Goal: Task Accomplishment & Management: Manage account settings

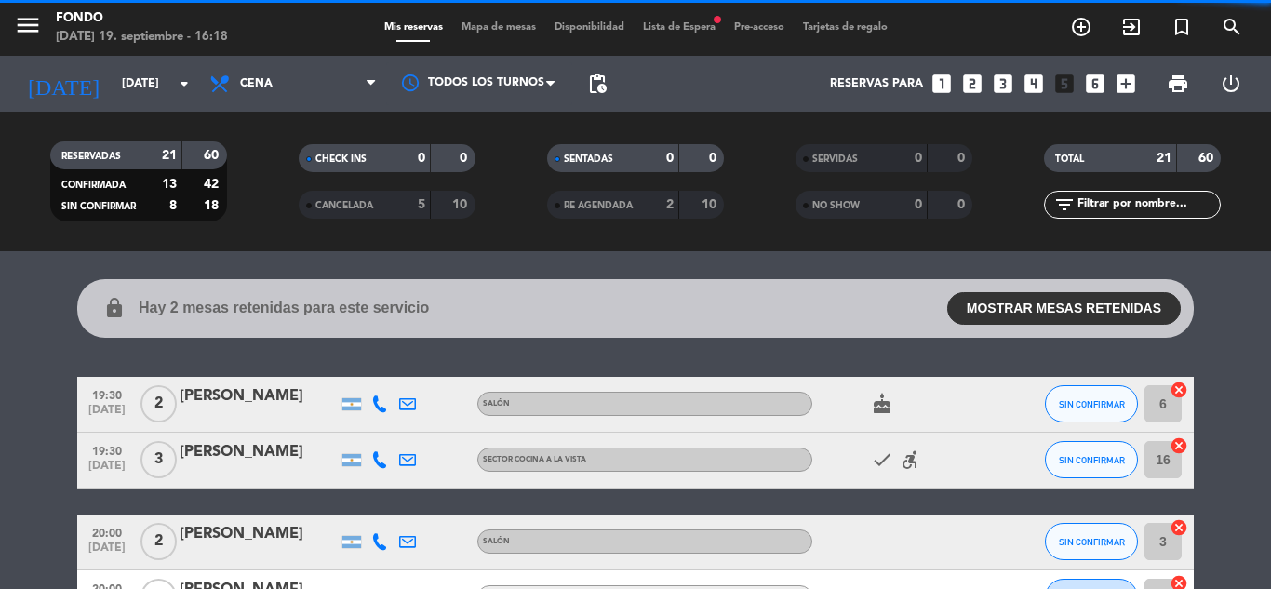
scroll to position [803, 0]
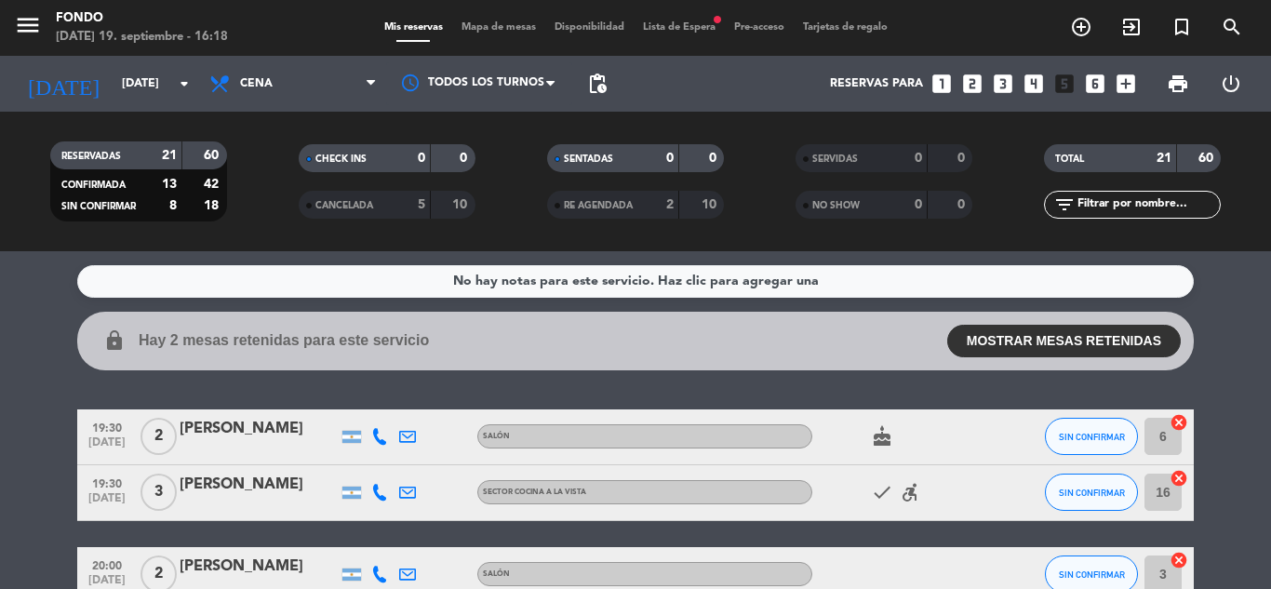
click at [1222, 365] on collapsable-reservations "lock Hay 2 mesas retenidas para este servicio MOSTRAR MESAS RETENIDAS 19:30 2 E…" at bounding box center [635, 341] width 1271 height 59
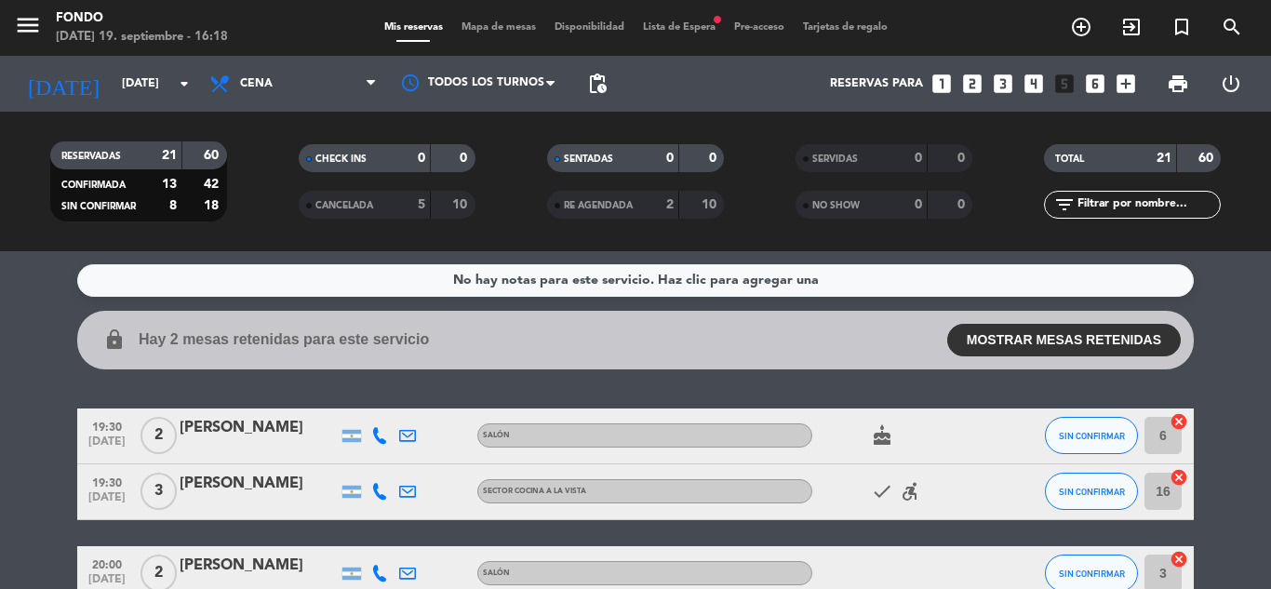
scroll to position [0, 0]
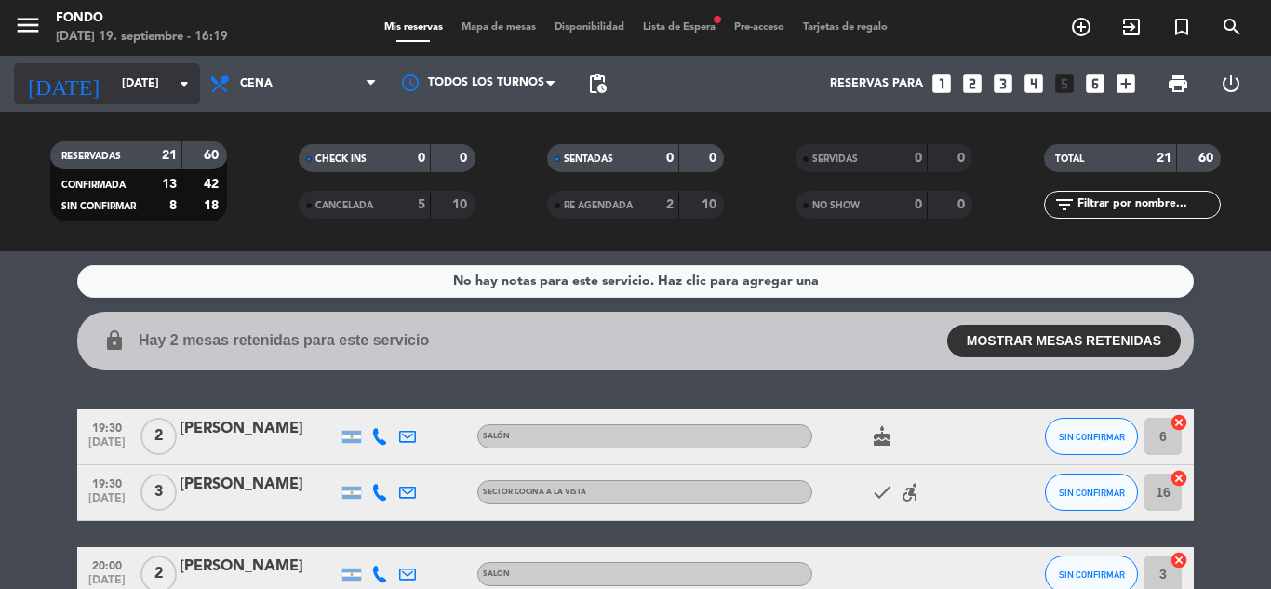
click at [113, 80] on input "[DATE]" at bounding box center [191, 84] width 157 height 32
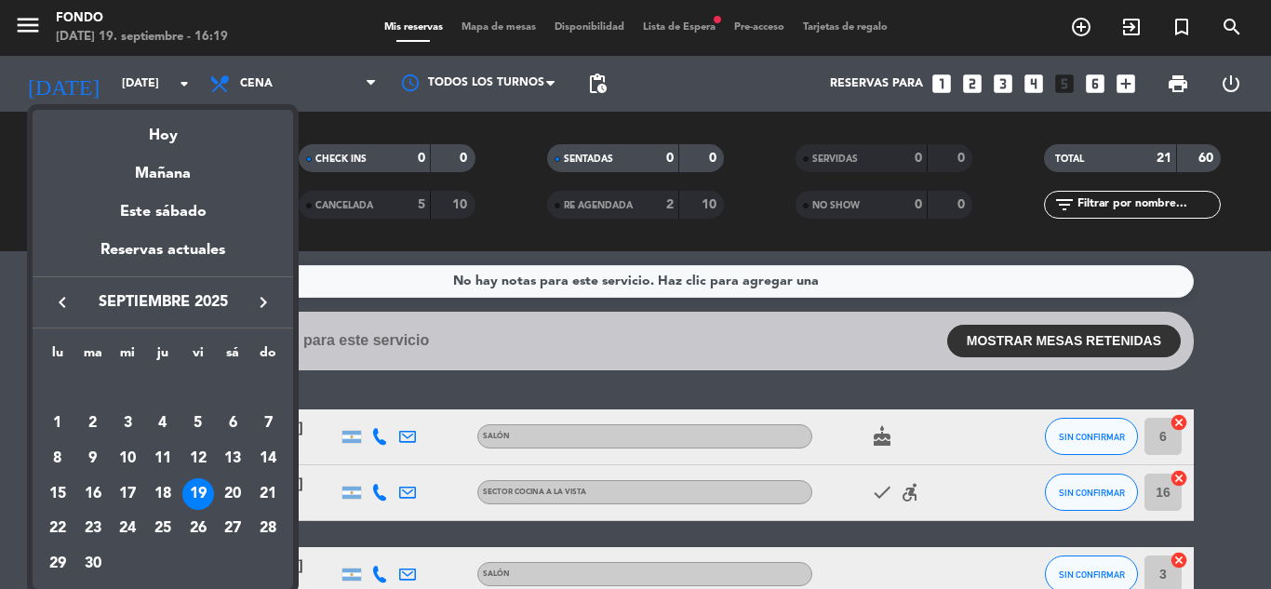
click at [1236, 398] on div at bounding box center [635, 294] width 1271 height 589
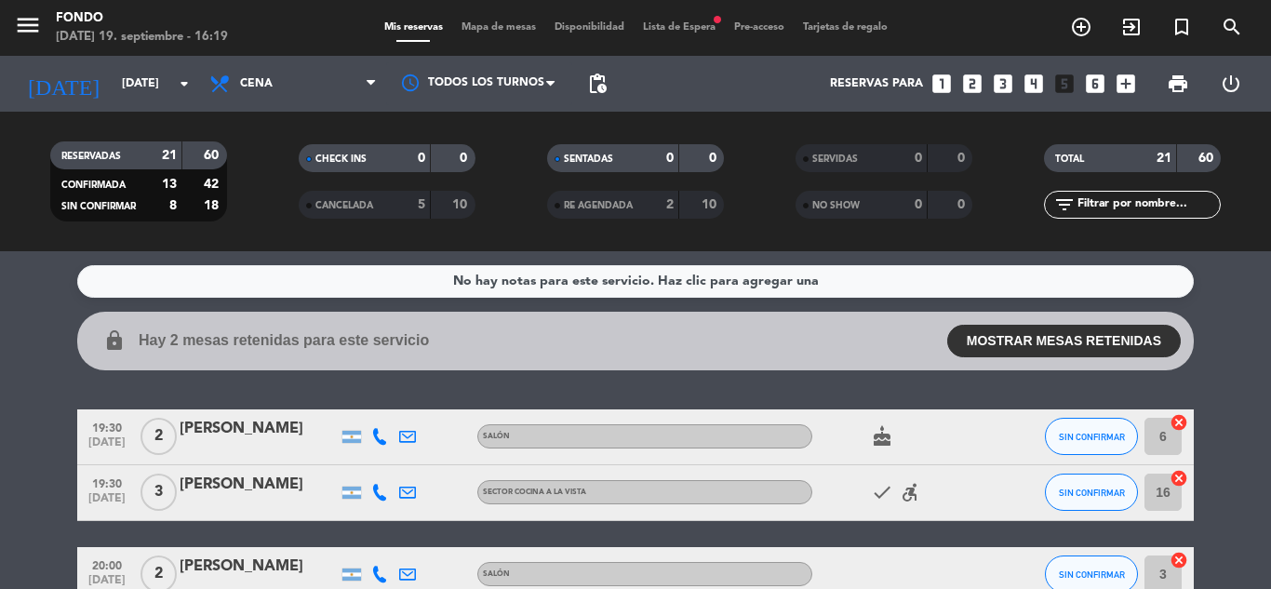
click at [1236, 398] on div "No hay notas para este servicio. Haz clic para agregar una lock Hay 2 mesas ret…" at bounding box center [635, 420] width 1271 height 338
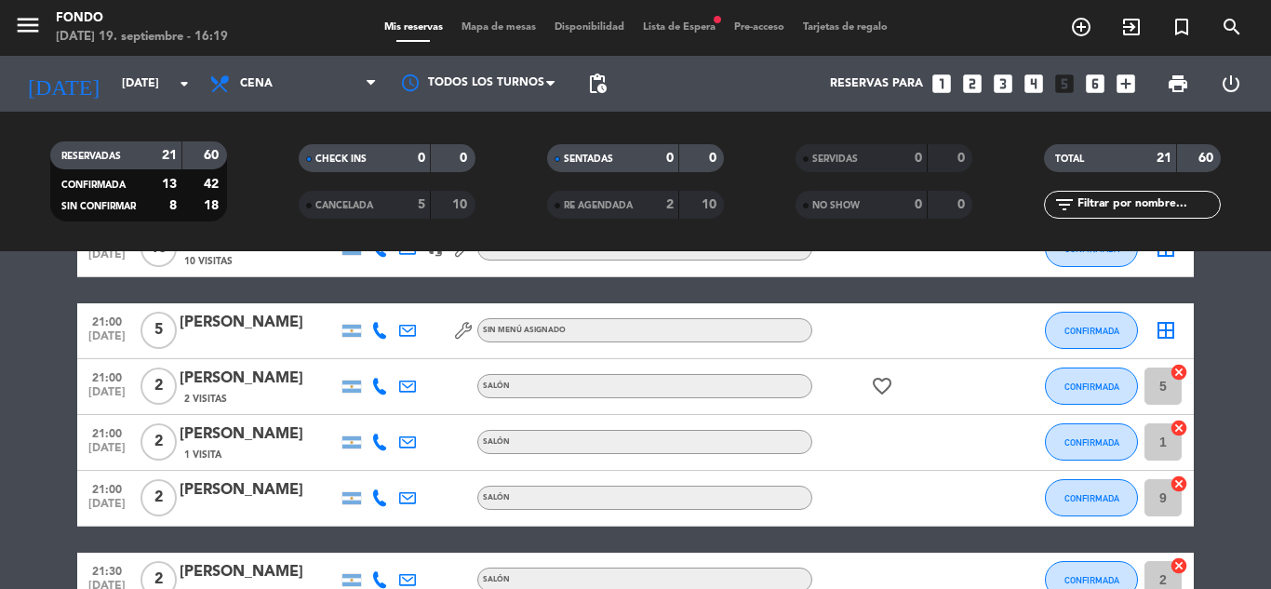
scroll to position [521, 0]
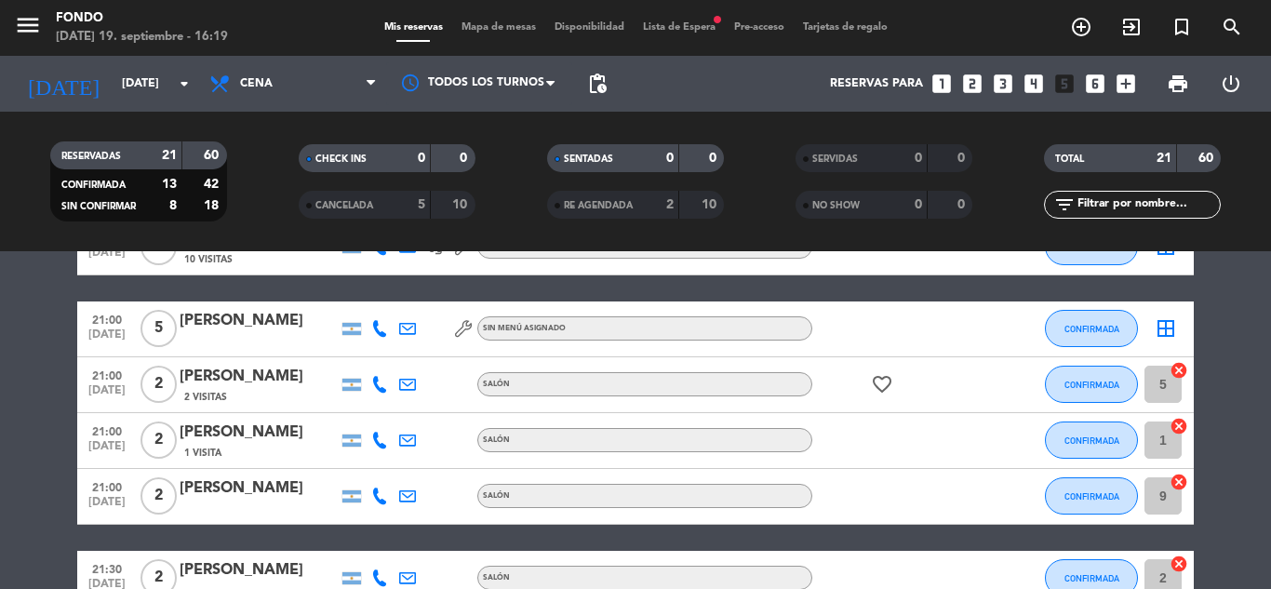
click at [238, 481] on div "[PERSON_NAME]" at bounding box center [259, 488] width 158 height 24
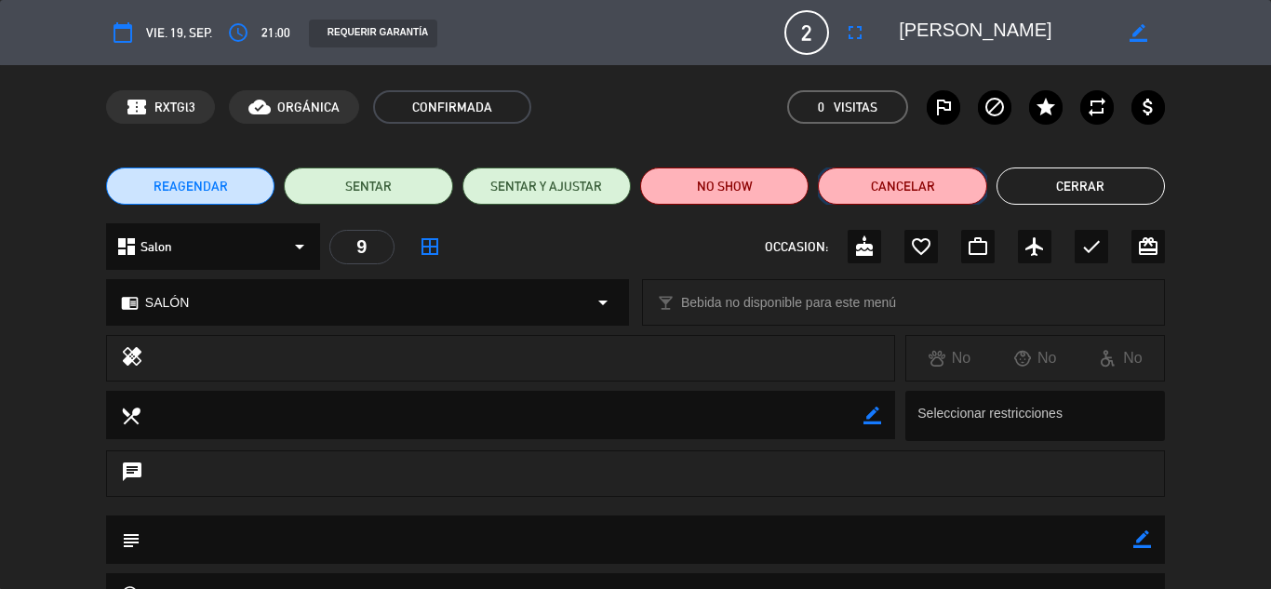
click at [865, 194] on button "Cancelar" at bounding box center [902, 185] width 168 height 37
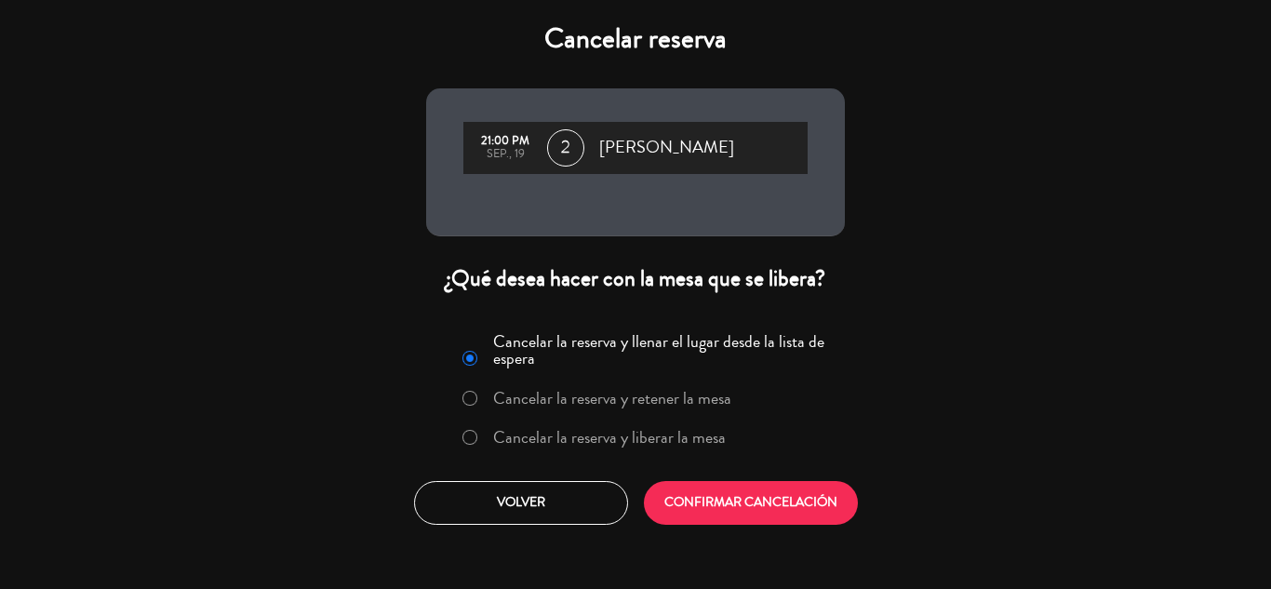
click at [606, 398] on label "Cancelar la reserva y retener la mesa" at bounding box center [612, 398] width 238 height 17
click at [742, 498] on button "CONFIRMAR CANCELACIÓN" at bounding box center [751, 503] width 214 height 44
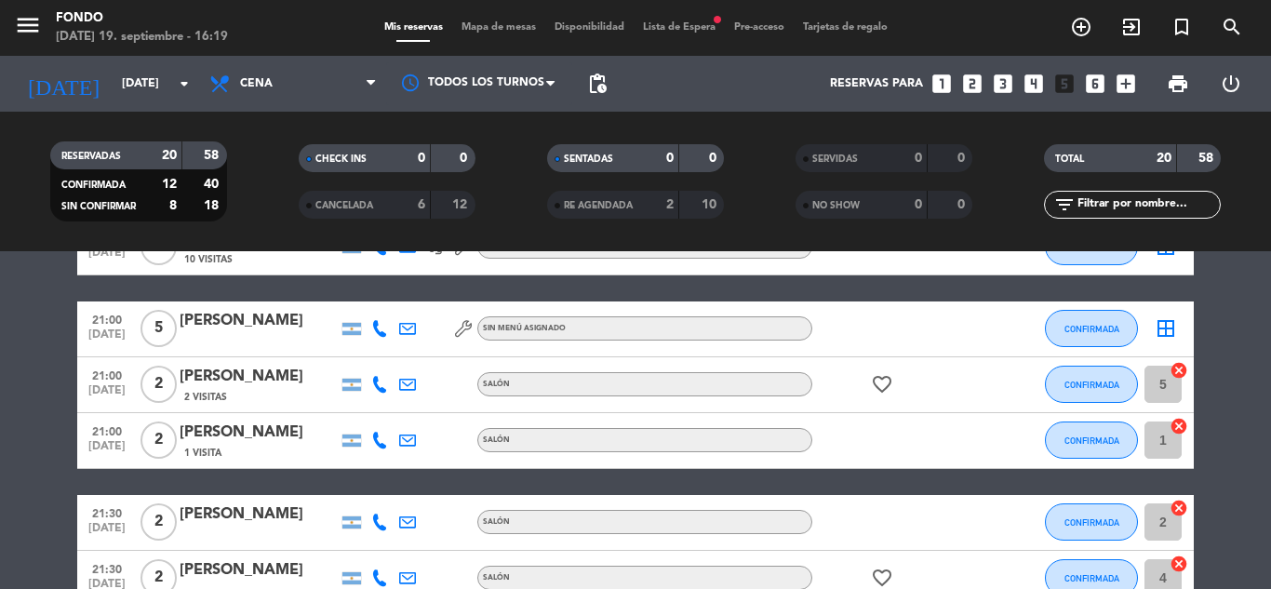
click at [1216, 340] on bookings-row "19:30 [DATE] 2 [PERSON_NAME] SALÓN cake SIN CONFIRMAR 6 cancel 19:30 [DATE] 3 […" at bounding box center [635, 524] width 1271 height 1273
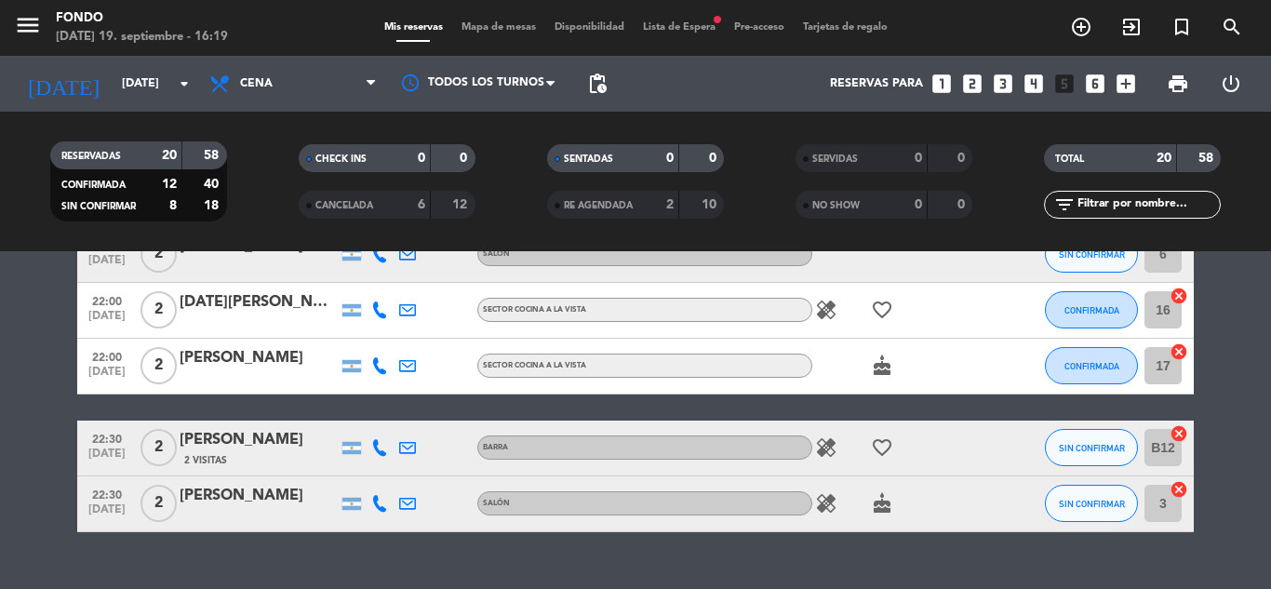
scroll to position [1154, 0]
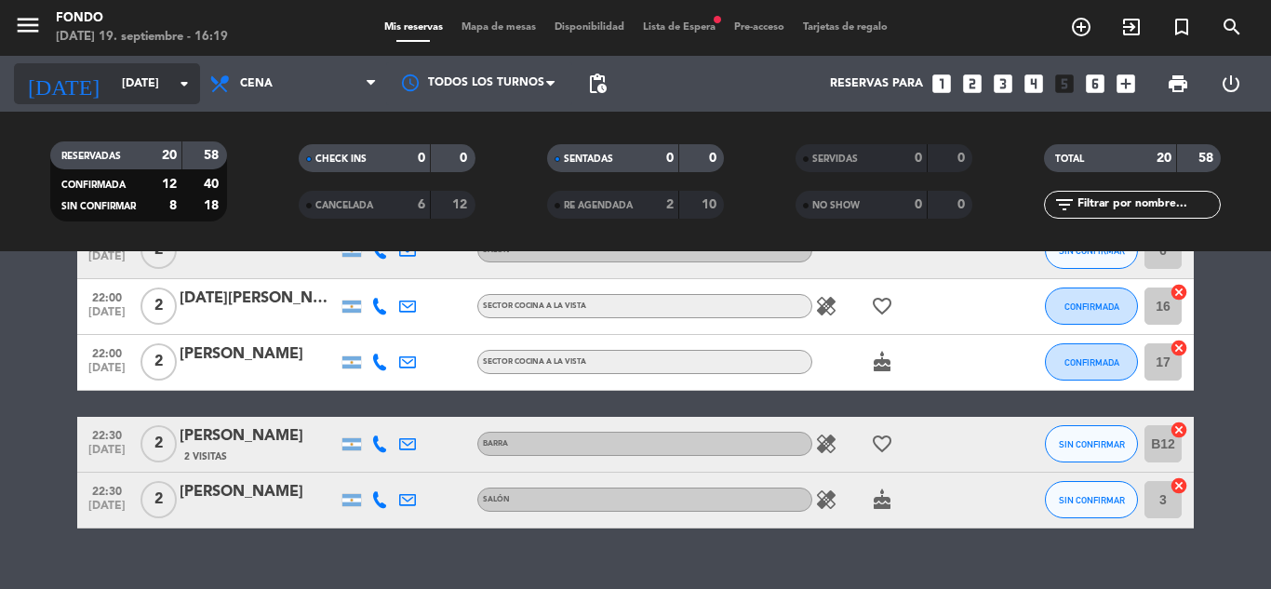
click at [160, 101] on div "[DATE] [DATE] arrow_drop_down" at bounding box center [107, 83] width 186 height 41
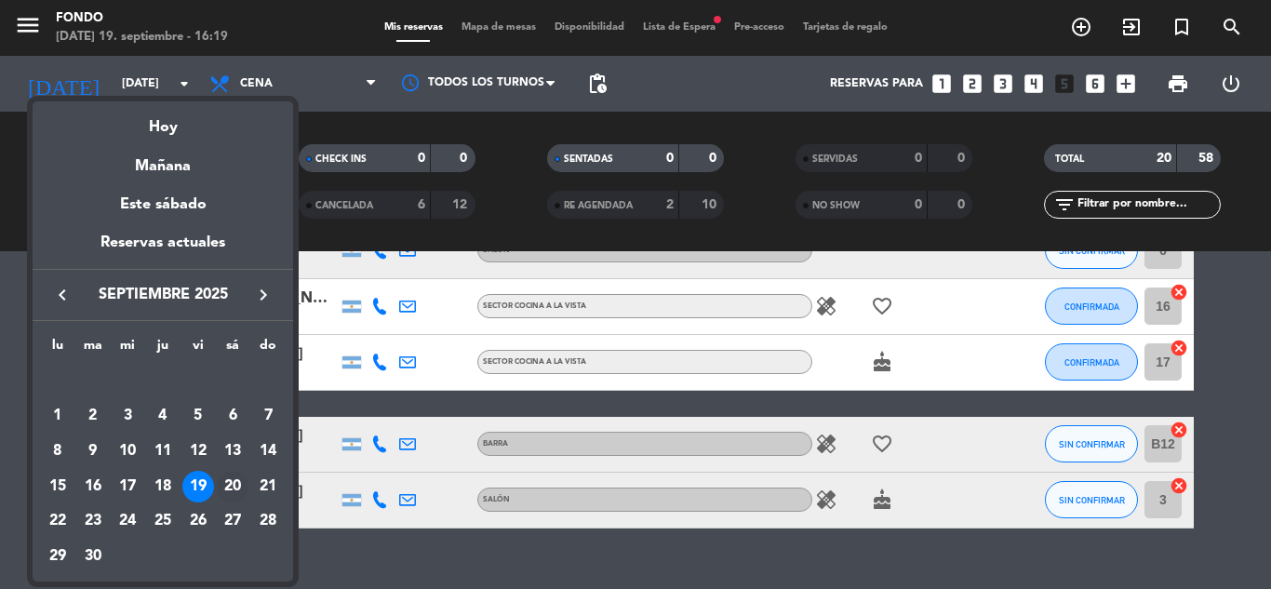
click at [233, 477] on div "20" at bounding box center [233, 487] width 32 height 32
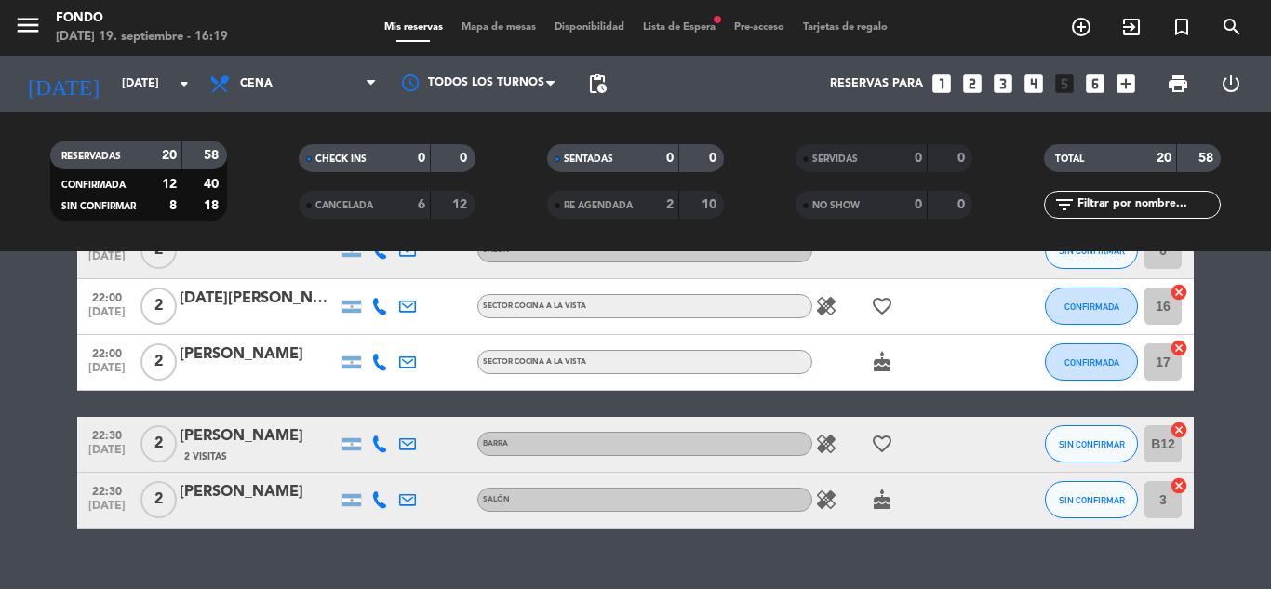
type input "[DATE]"
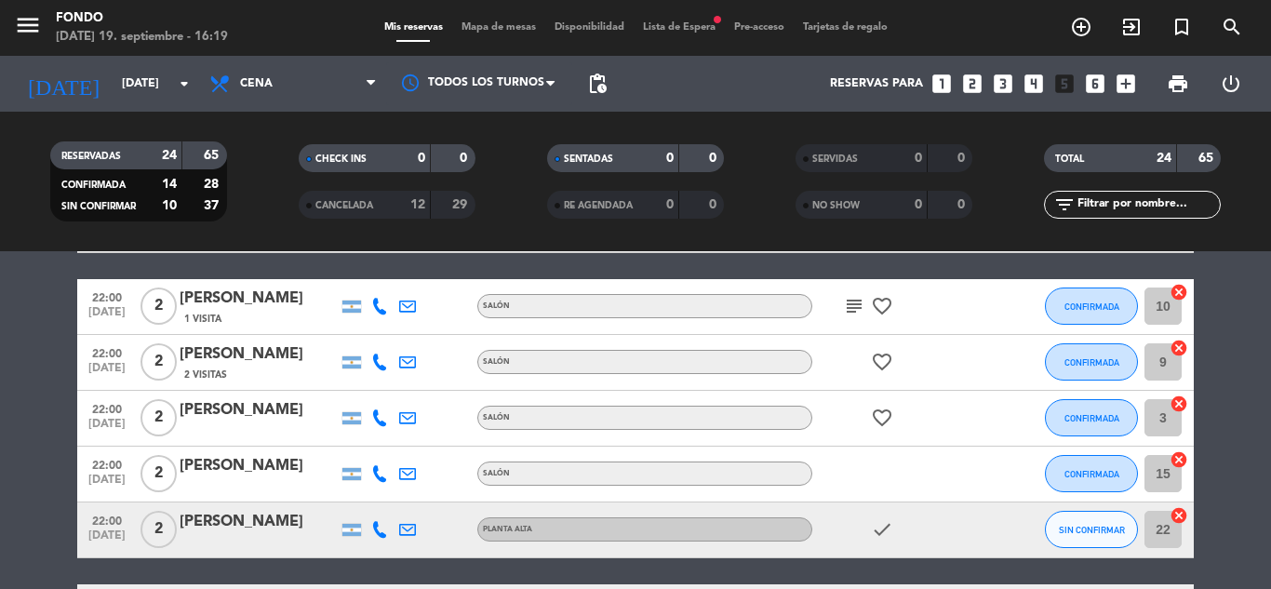
click at [1255, 316] on bookings-row "19:30 [DATE] 2 Bloqueo headset_mic Sin menú asignado SIN CONFIRMAR 10 cancel 19…" at bounding box center [635, 4] width 1271 height 1496
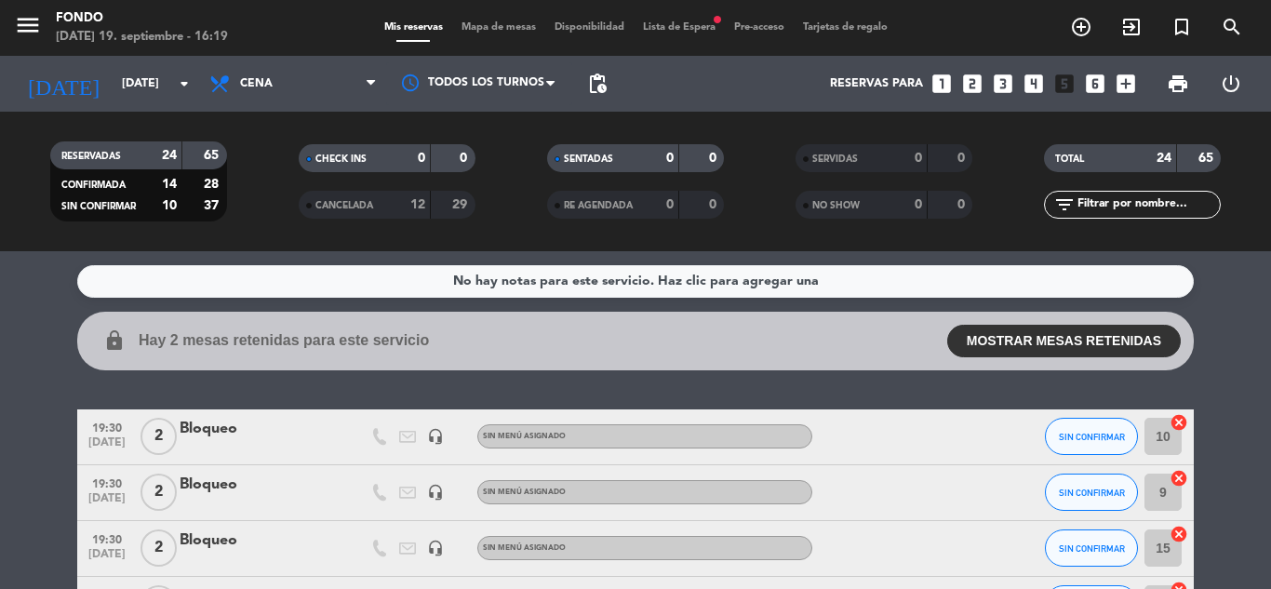
scroll to position [37, 0]
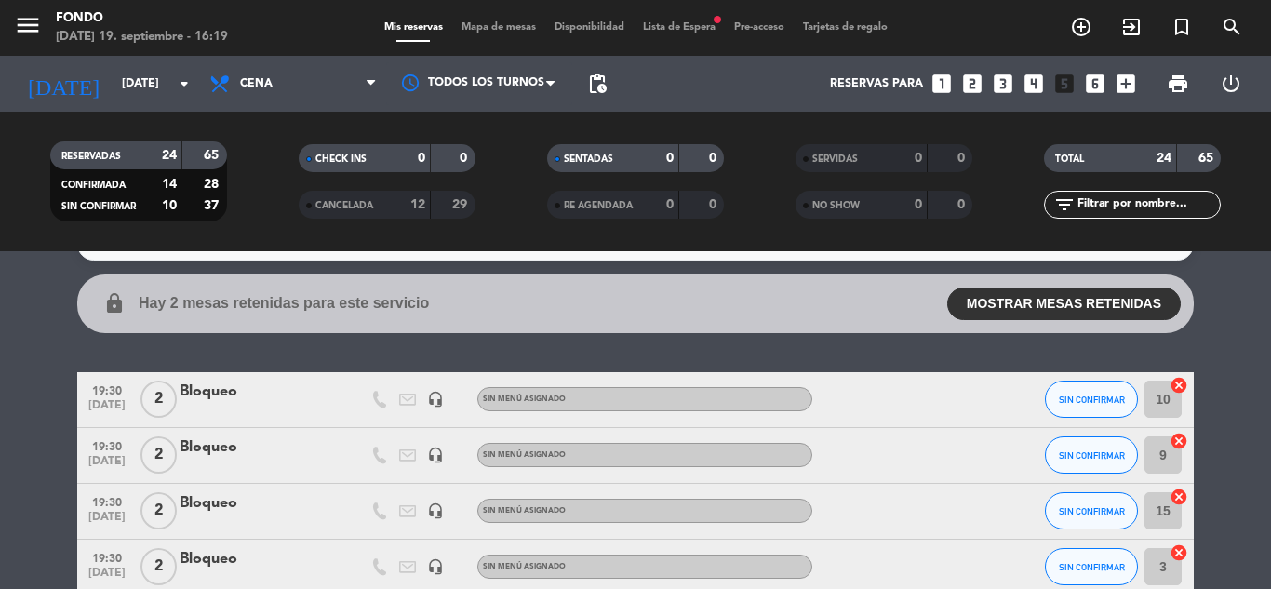
click at [716, 21] on span "fiber_manual_record" at bounding box center [717, 19] width 11 height 11
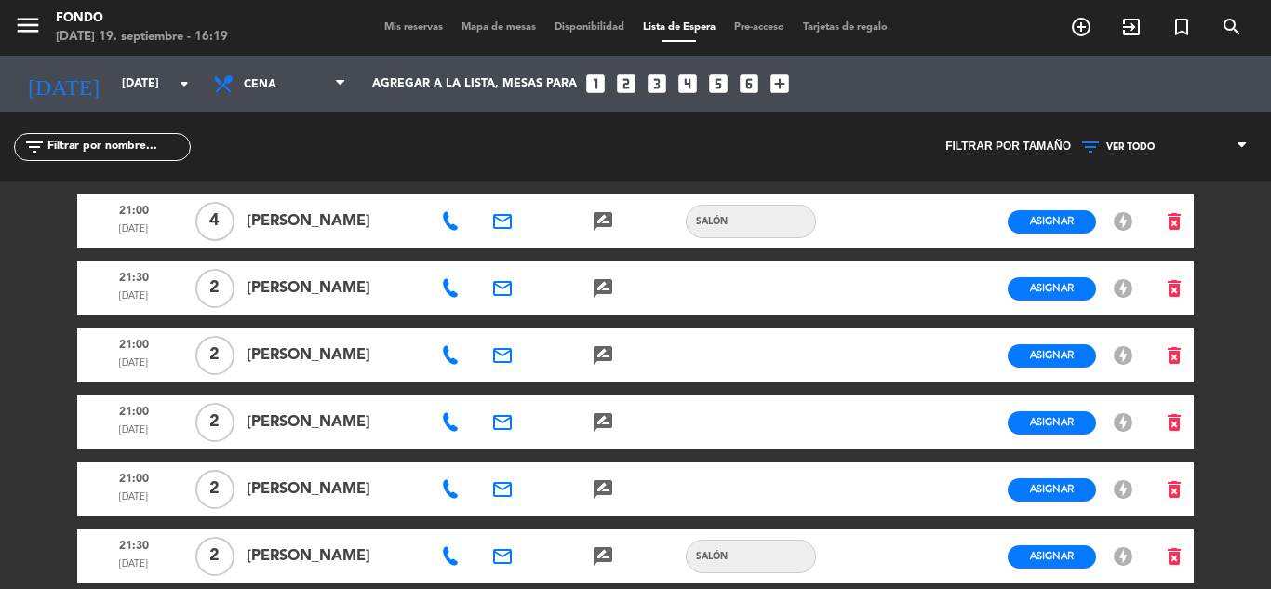
click at [1261, 288] on div "menu Fondo [DATE] 19. septiembre - 16:19 Mis reservas Mapa de mesas Disponibili…" at bounding box center [635, 294] width 1271 height 589
click at [392, 32] on span "Mis reservas" at bounding box center [413, 27] width 77 height 10
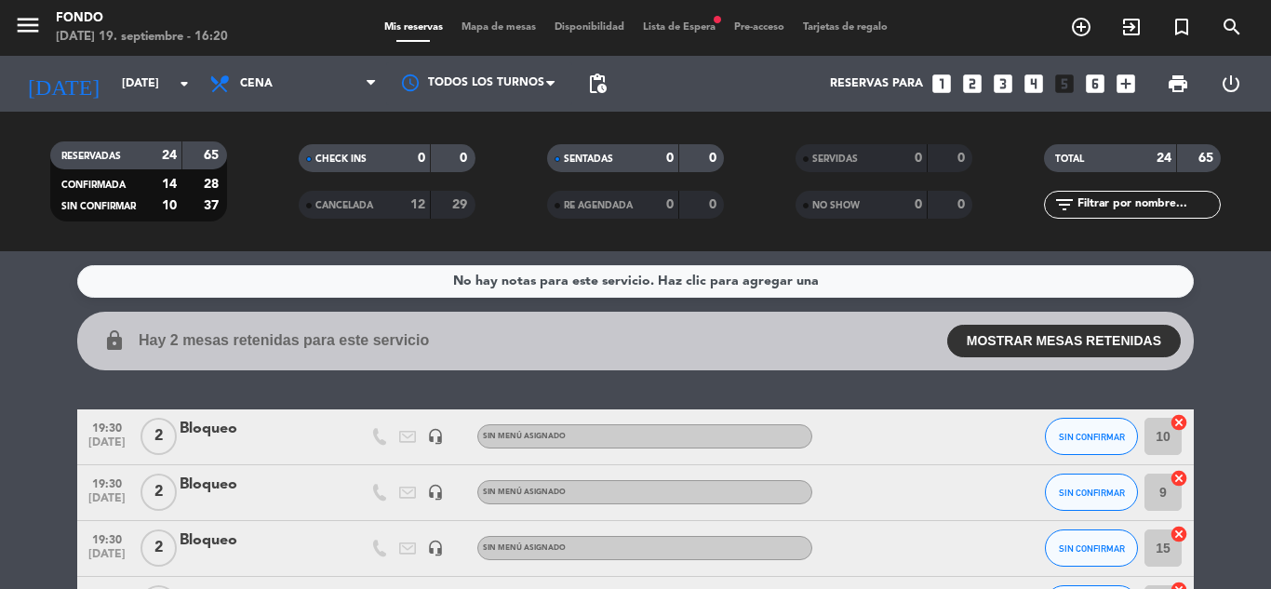
click at [1201, 368] on collapsable-reservations "lock Hay 2 mesas retenidas para este servicio MOSTRAR MESAS RETENIDAS 21:00 4 S…" at bounding box center [635, 341] width 1271 height 59
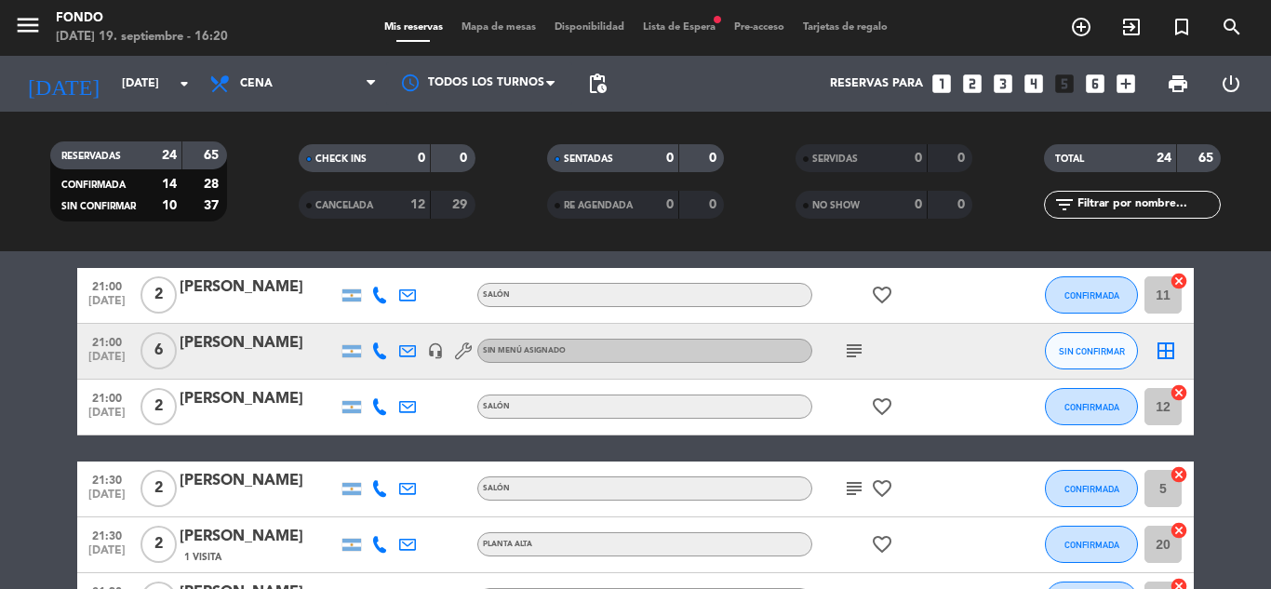
scroll to position [670, 0]
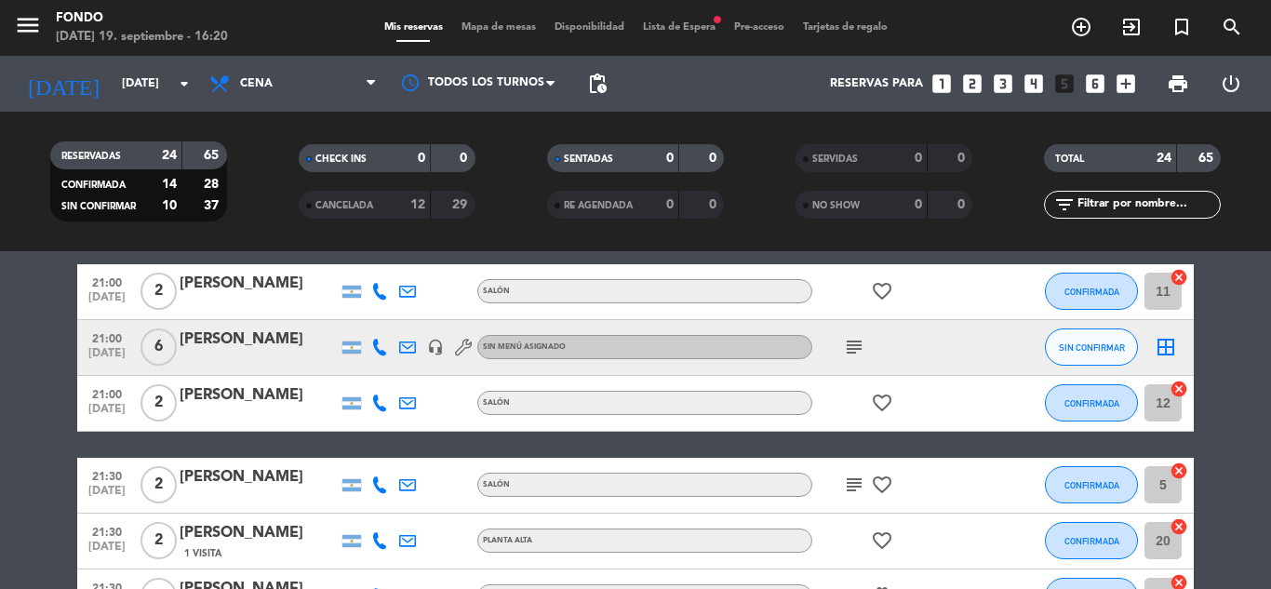
click at [264, 343] on div "[PERSON_NAME]" at bounding box center [259, 340] width 158 height 24
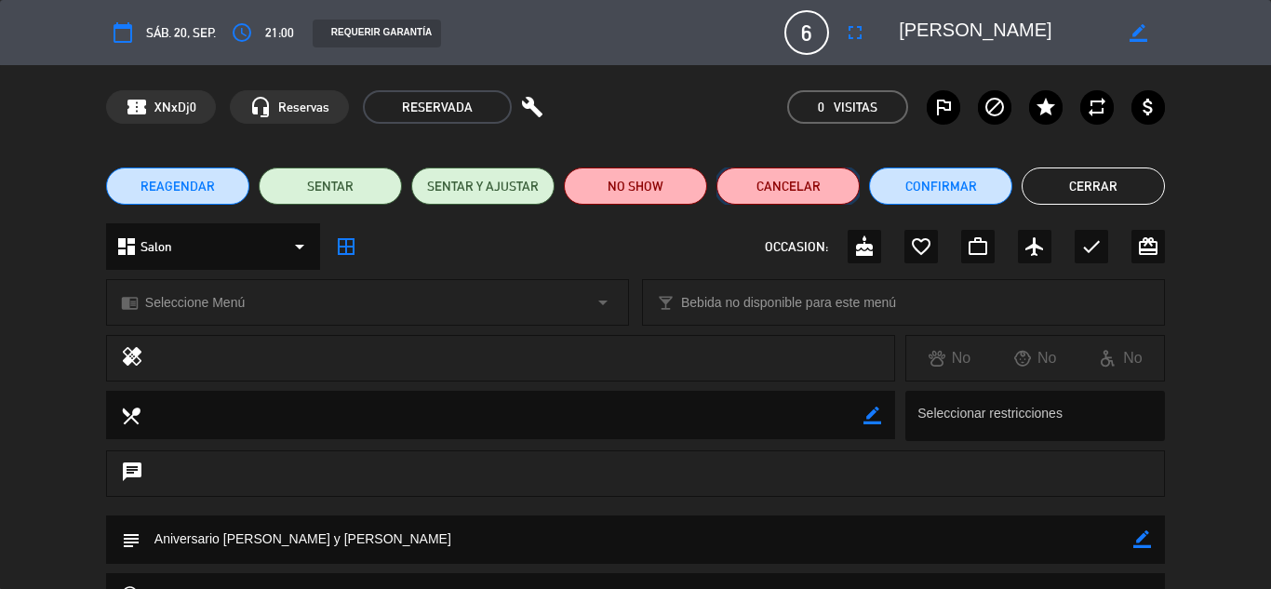
click at [797, 175] on button "Cancelar" at bounding box center [787, 185] width 143 height 37
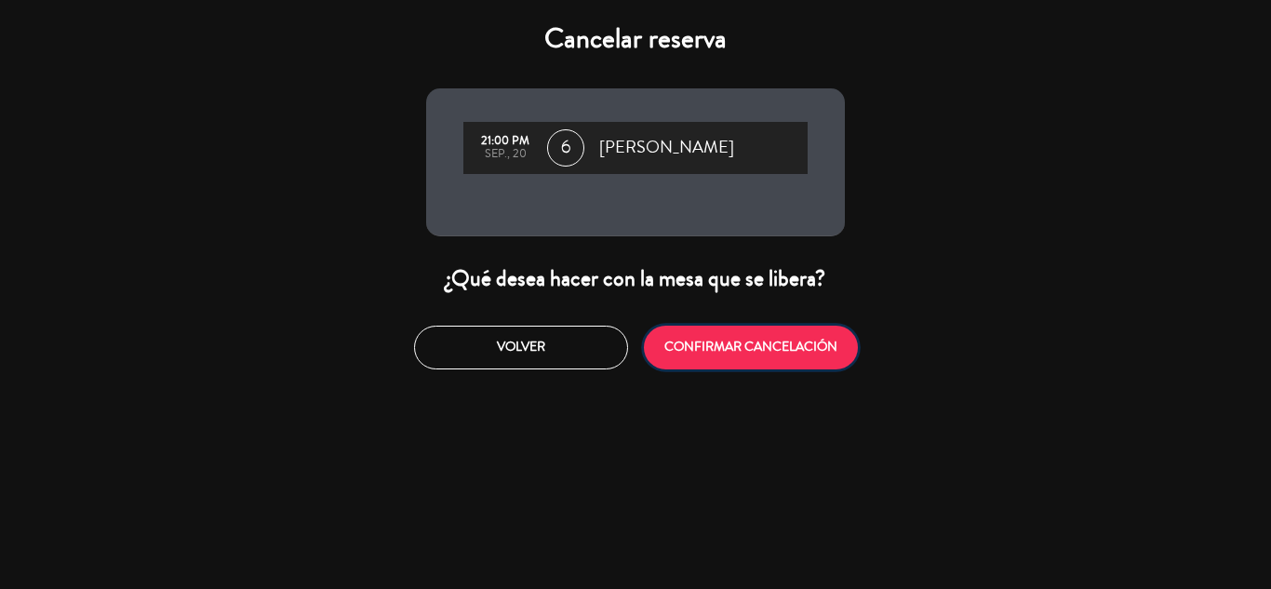
click at [764, 344] on button "CONFIRMAR CANCELACIÓN" at bounding box center [751, 348] width 214 height 44
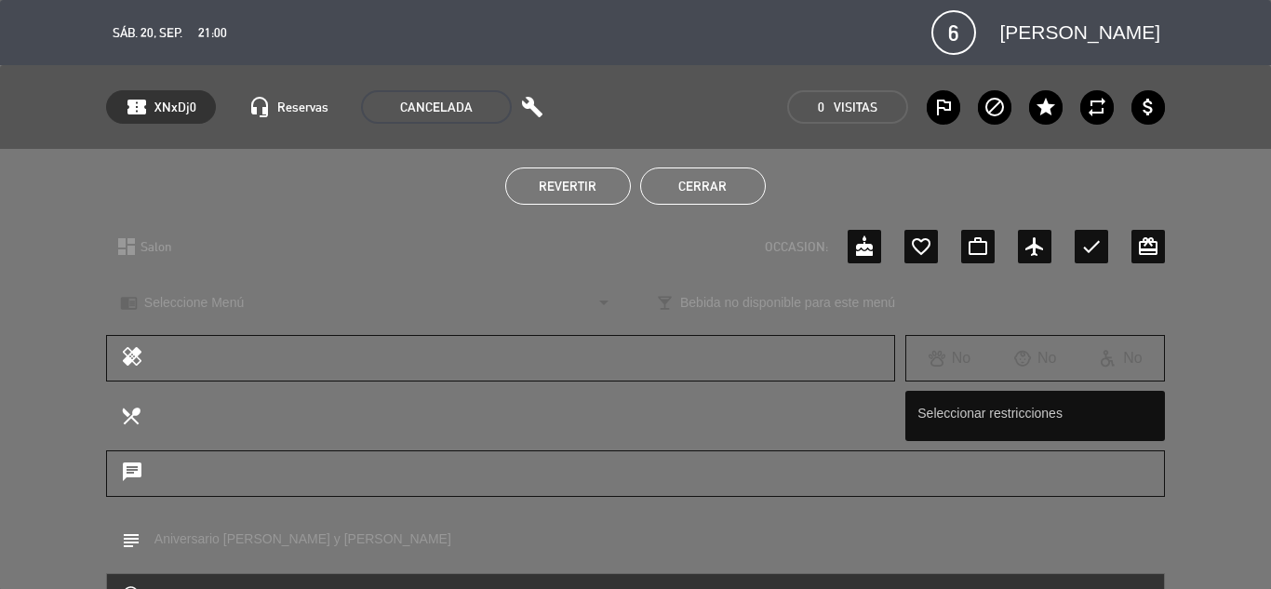
click at [735, 182] on button "Cerrar" at bounding box center [703, 185] width 126 height 37
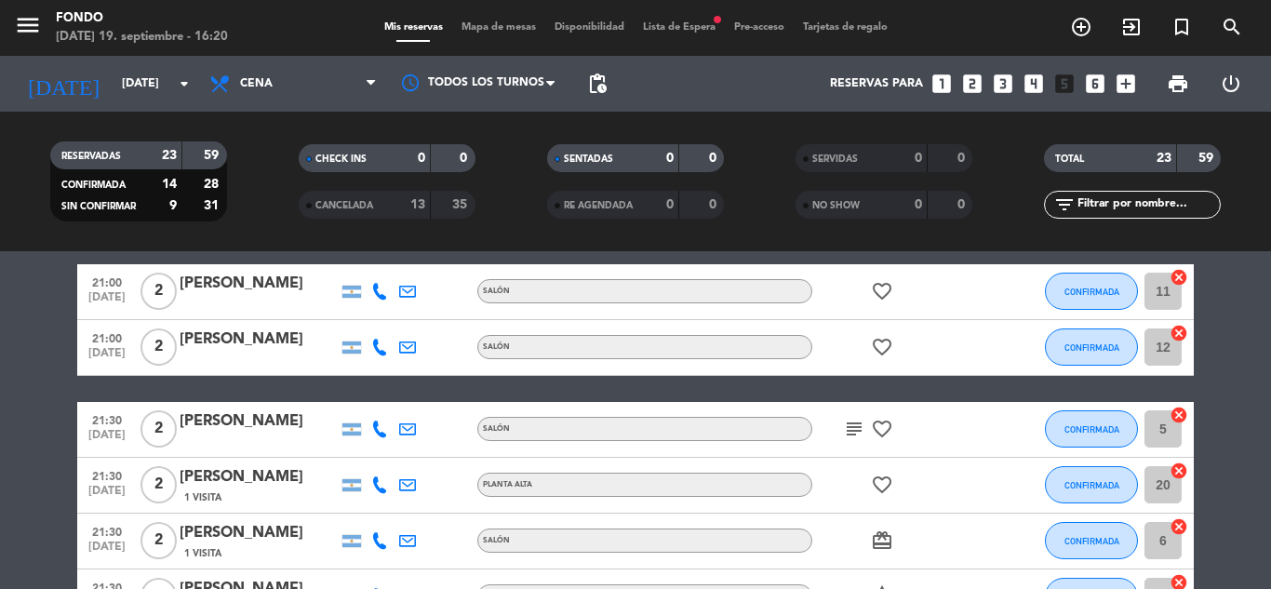
click at [1243, 328] on bookings-row "19:30 [DATE] 2 Bloqueo headset_mic Sin menú asignado SIN CONFIRMAR 10 cancel 19…" at bounding box center [635, 459] width 1271 height 1440
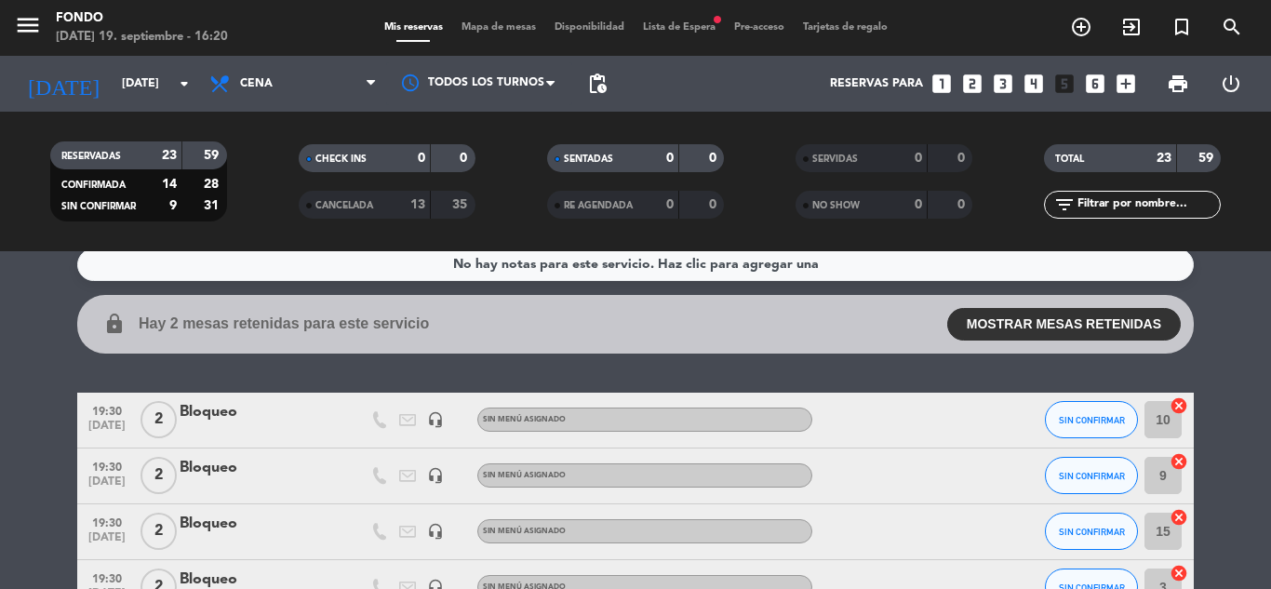
scroll to position [0, 0]
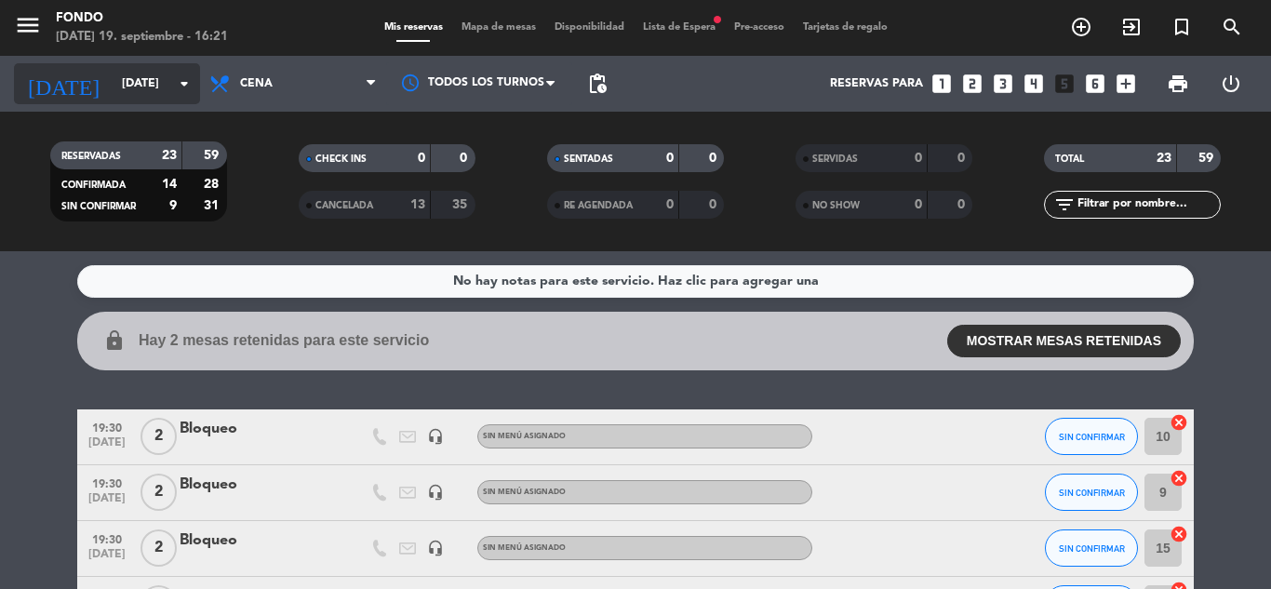
click at [113, 89] on input "[DATE]" at bounding box center [191, 84] width 157 height 32
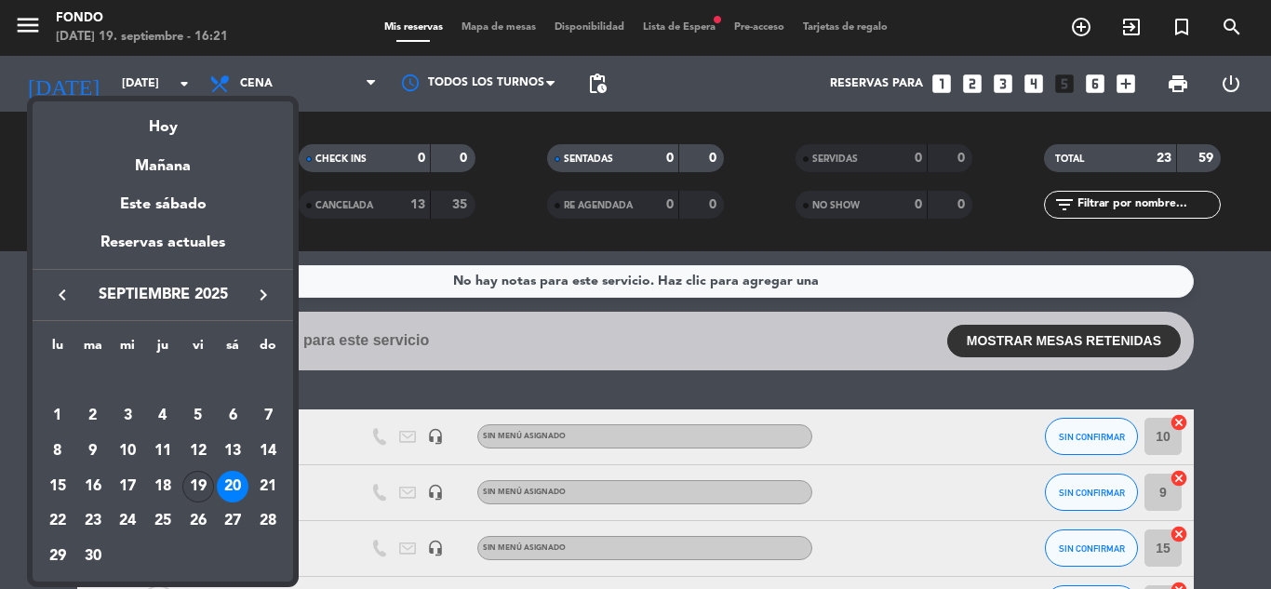
click at [205, 480] on div "19" at bounding box center [198, 487] width 32 height 32
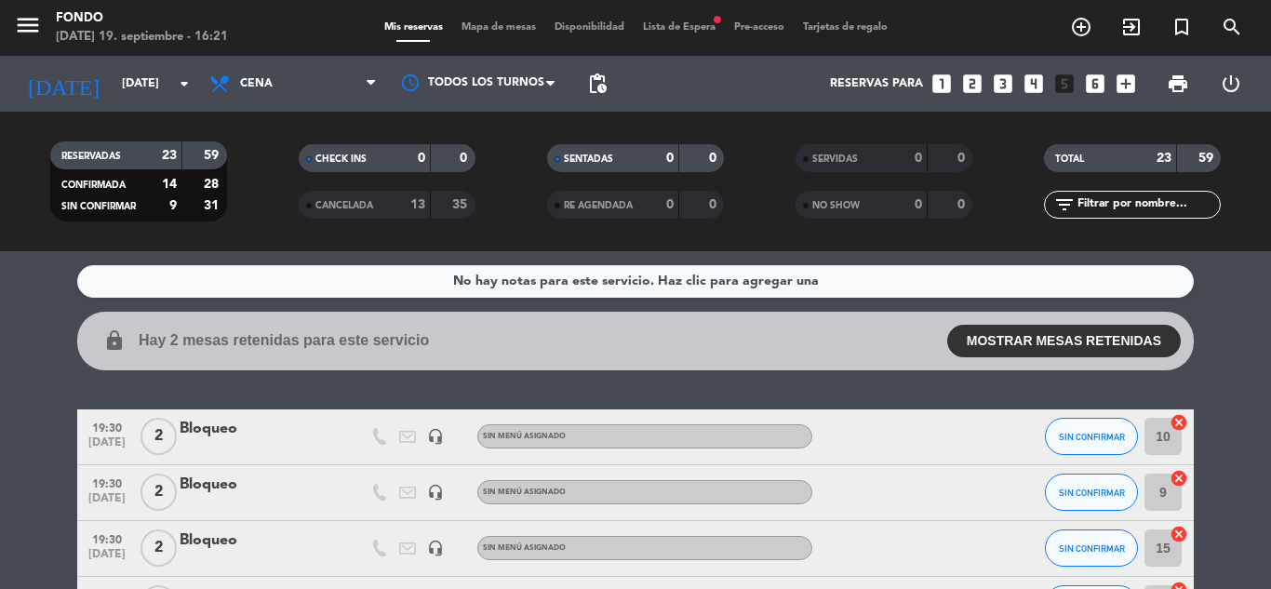
type input "[DATE]"
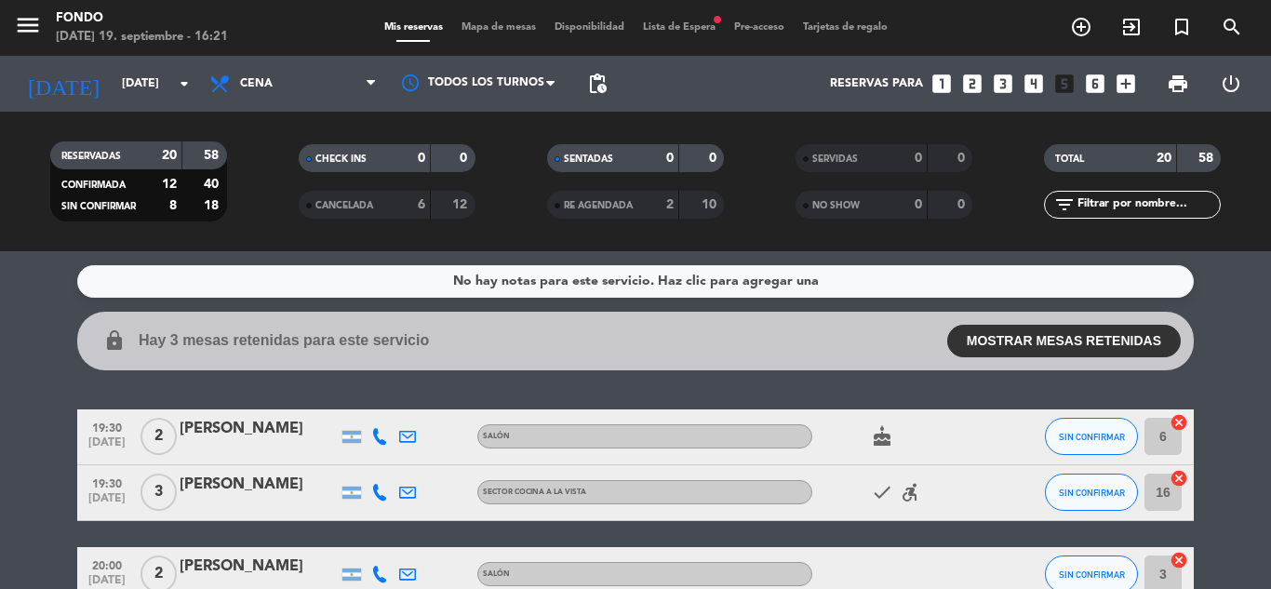
click at [1243, 335] on collapsable-reservations "lock Hay 3 mesas retenidas para este servicio MOSTRAR MESAS RETENIDAS 19:30 2 E…" at bounding box center [635, 341] width 1271 height 59
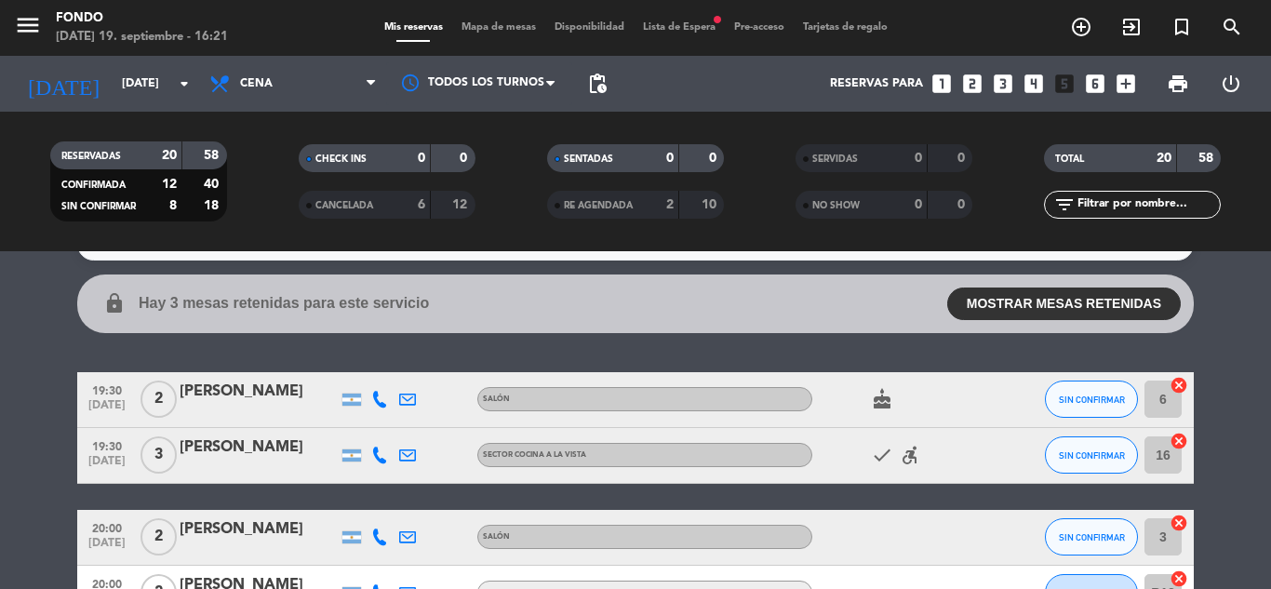
click at [377, 396] on icon at bounding box center [379, 399] width 17 height 17
click at [363, 363] on span "Copiar" at bounding box center [361, 369] width 39 height 20
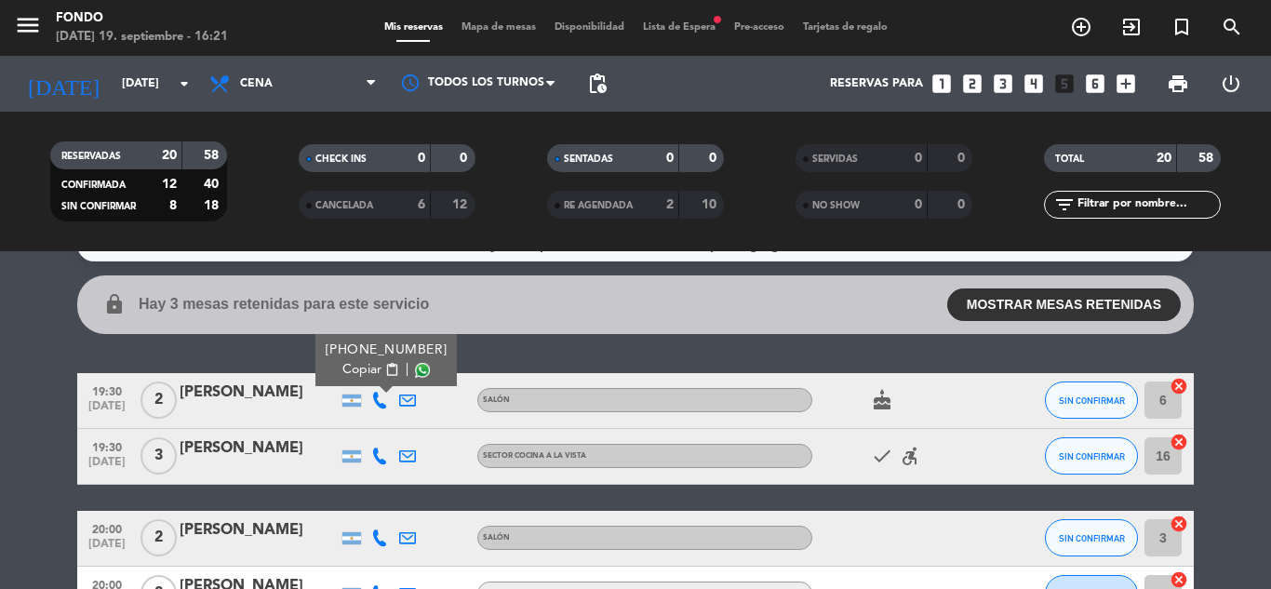
click at [379, 453] on icon at bounding box center [379, 456] width 17 height 17
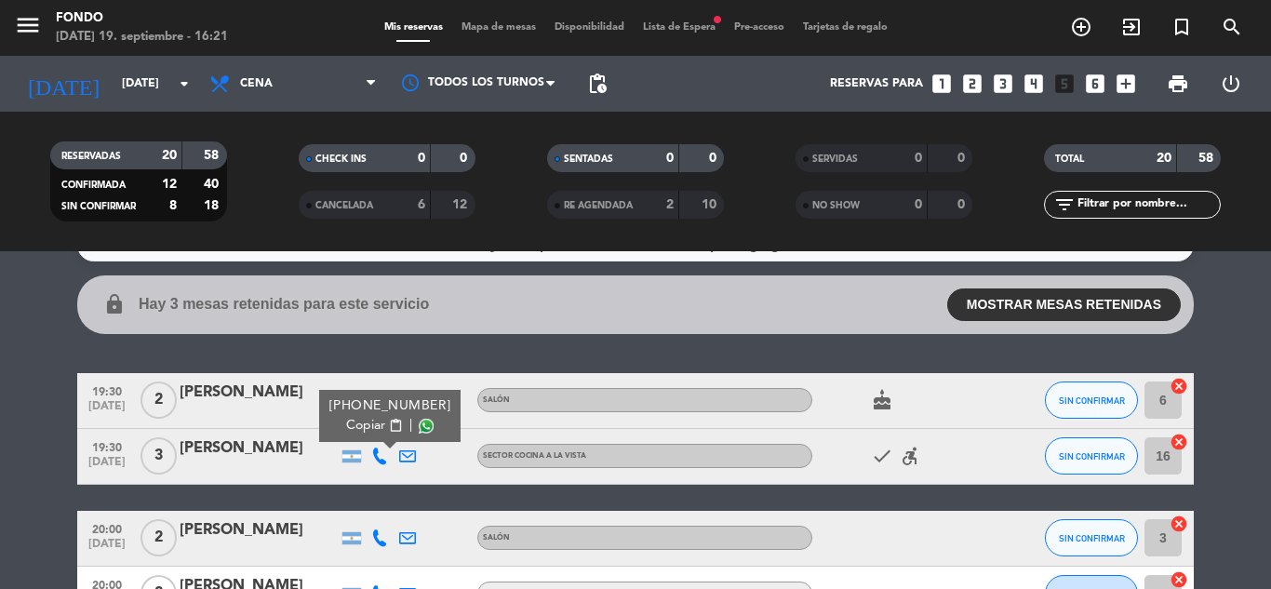
click at [370, 425] on span "Copiar" at bounding box center [365, 426] width 39 height 20
click at [1268, 316] on collapsable-reservations "lock Hay 3 mesas retenidas para este servicio MOSTRAR MESAS RETENIDAS 19:30 2 E…" at bounding box center [635, 304] width 1271 height 59
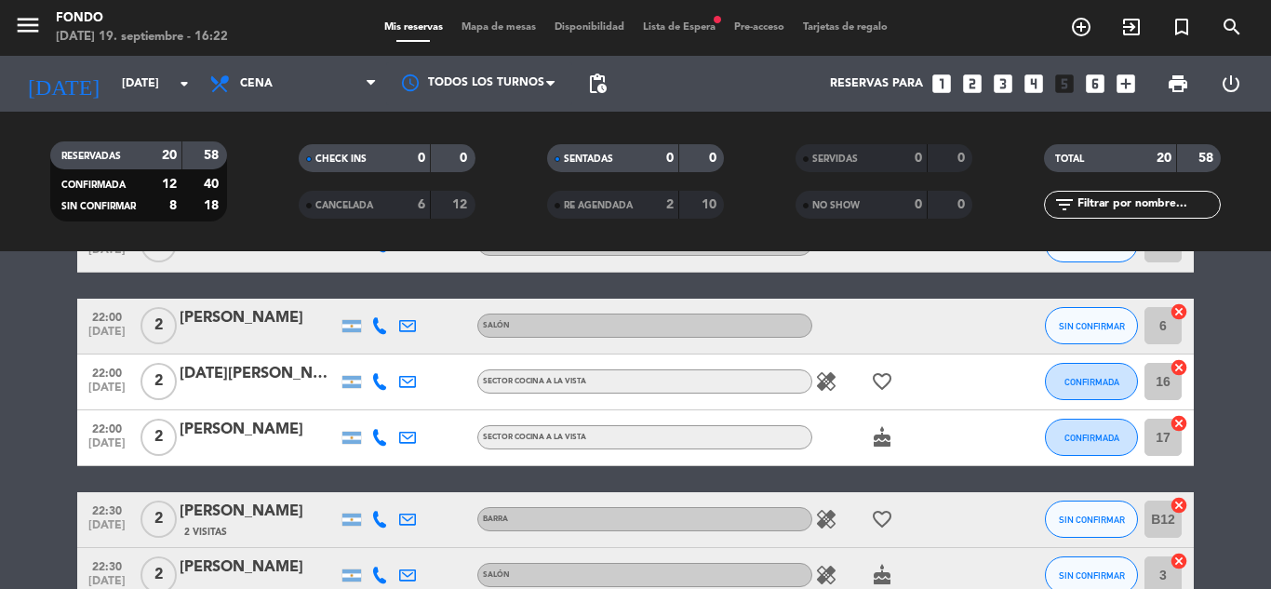
scroll to position [1116, 0]
